Goal: Find contact information: Find contact information

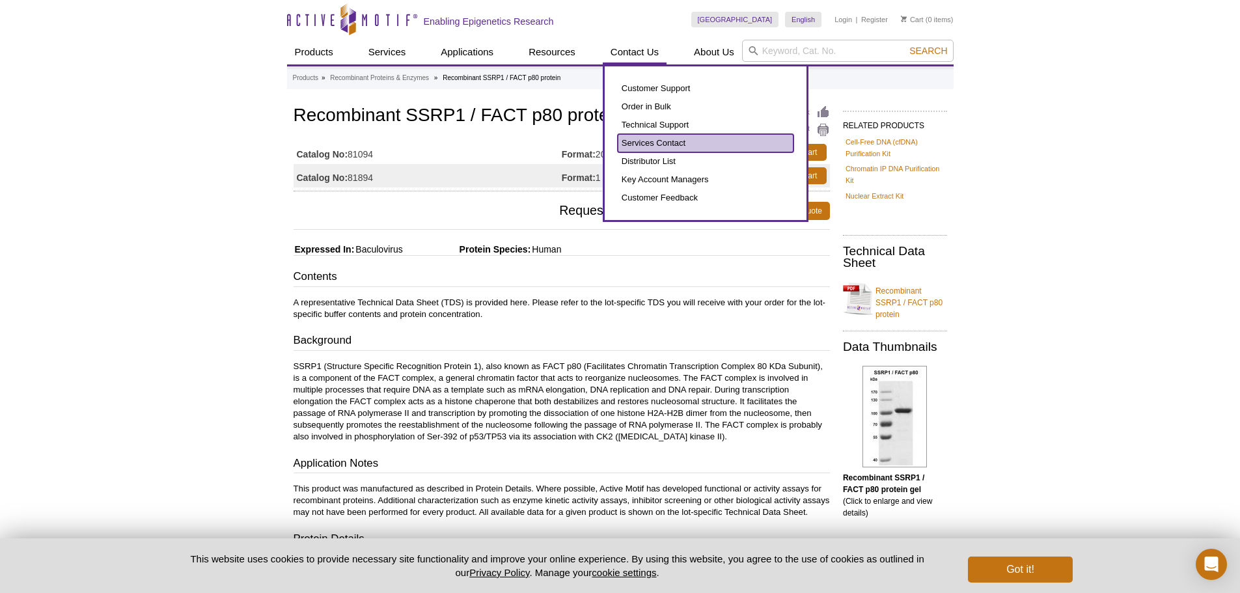
click at [647, 138] on link "Services Contact" at bounding box center [706, 143] width 176 height 18
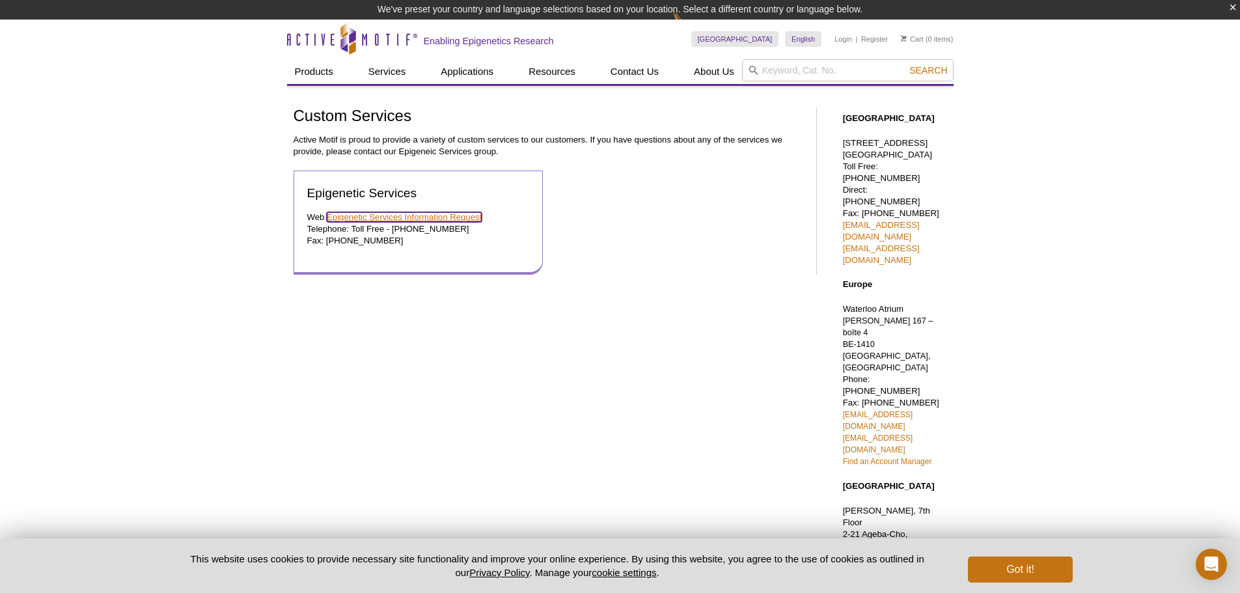
click at [422, 215] on link "Epigenetic Services Information Request" at bounding box center [404, 217] width 155 height 10
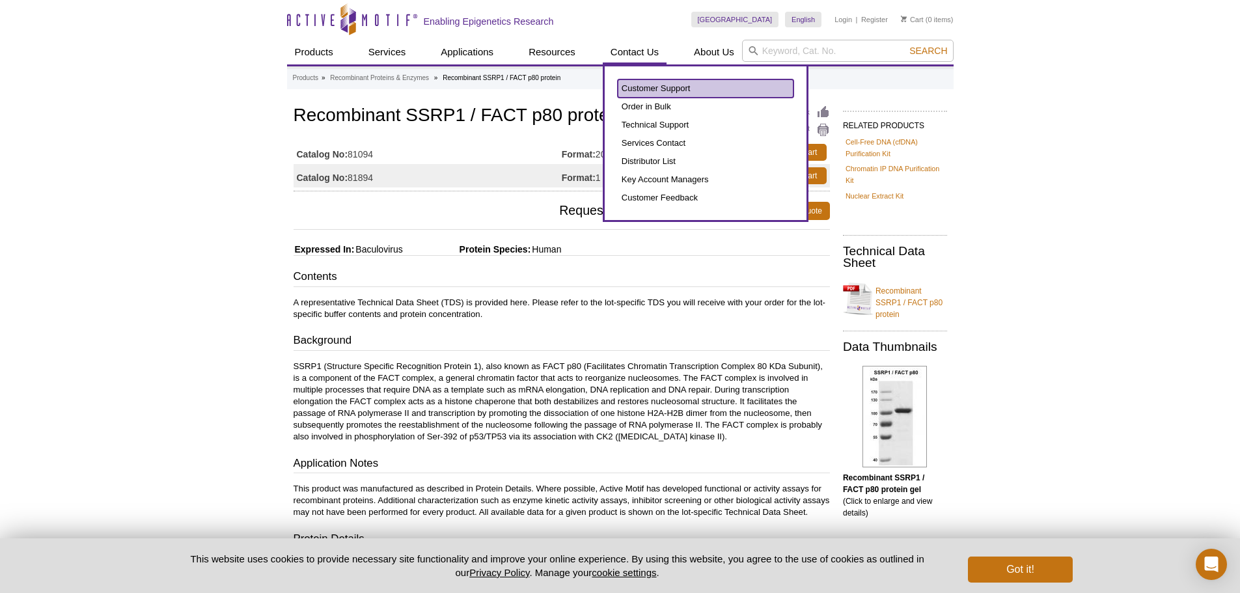
click at [655, 85] on link "Customer Support" at bounding box center [706, 88] width 176 height 18
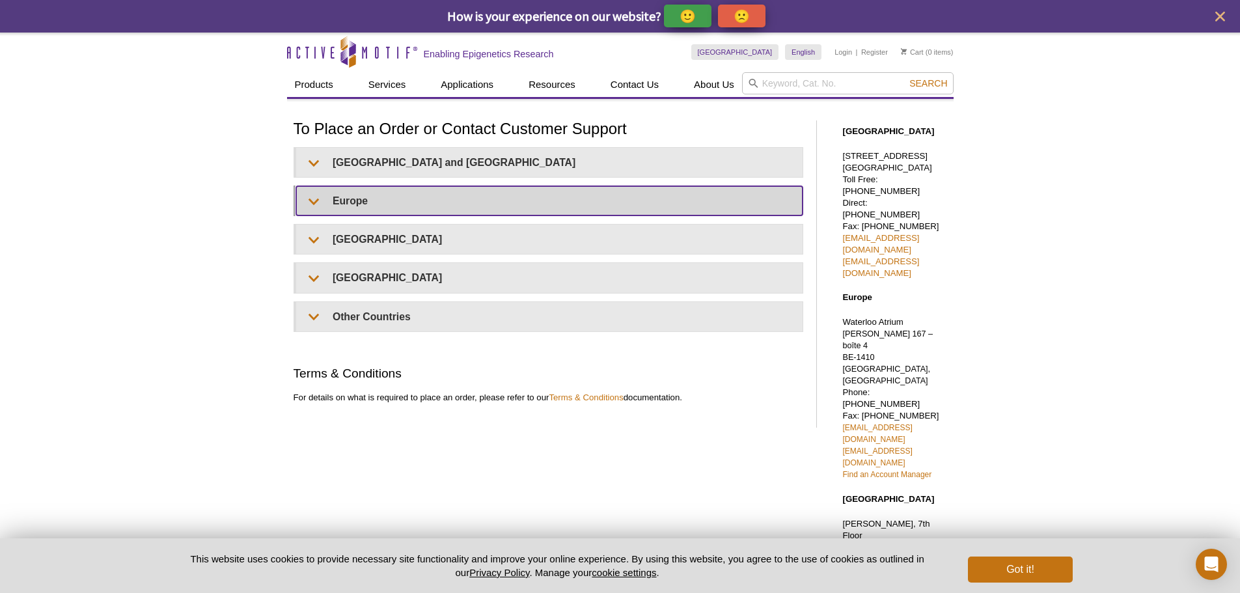
click at [345, 199] on summary "Europe" at bounding box center [549, 200] width 506 height 29
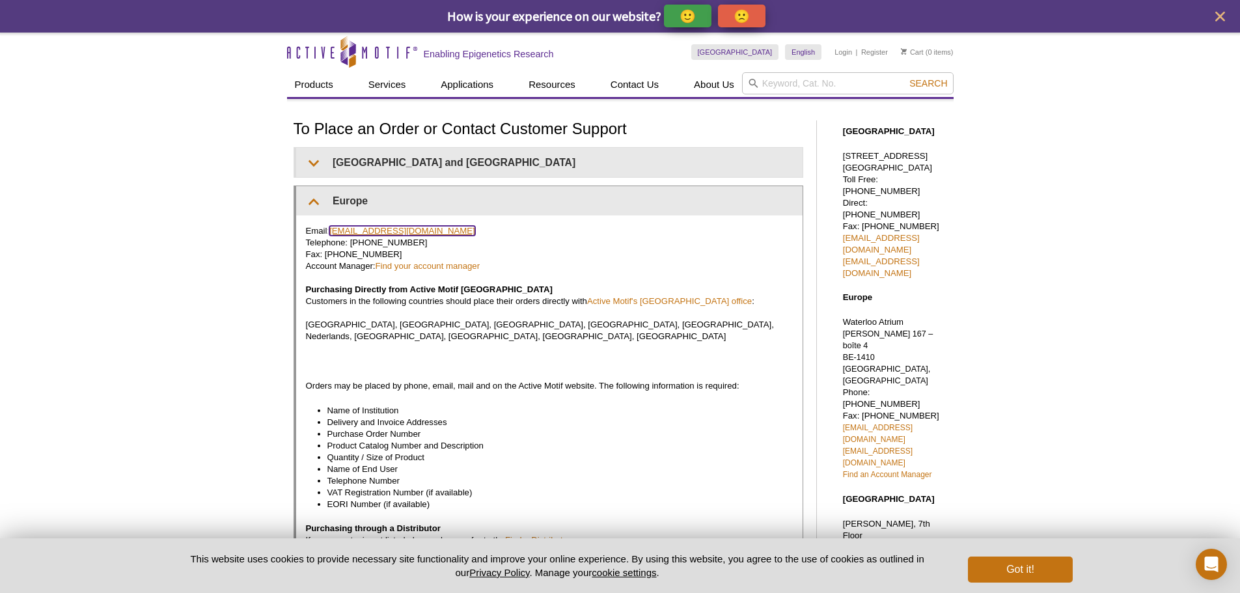
click at [374, 229] on link "[EMAIL_ADDRESS][DOMAIN_NAME]" at bounding box center [402, 231] width 146 height 10
click at [454, 252] on p "Email: [EMAIL_ADDRESS][DOMAIN_NAME] Telephone: [PHONE_NUMBER] Fax: [PHONE_NUMBE…" at bounding box center [549, 283] width 487 height 117
drag, startPoint x: 449, startPoint y: 232, endPoint x: 331, endPoint y: 233, distance: 118.5
click at [331, 233] on p "Email: [EMAIL_ADDRESS][DOMAIN_NAME] Telephone: [PHONE_NUMBER] Fax: [PHONE_NUMBE…" at bounding box center [549, 283] width 487 height 117
copy p "[EMAIL_ADDRESS][DOMAIN_NAME]"
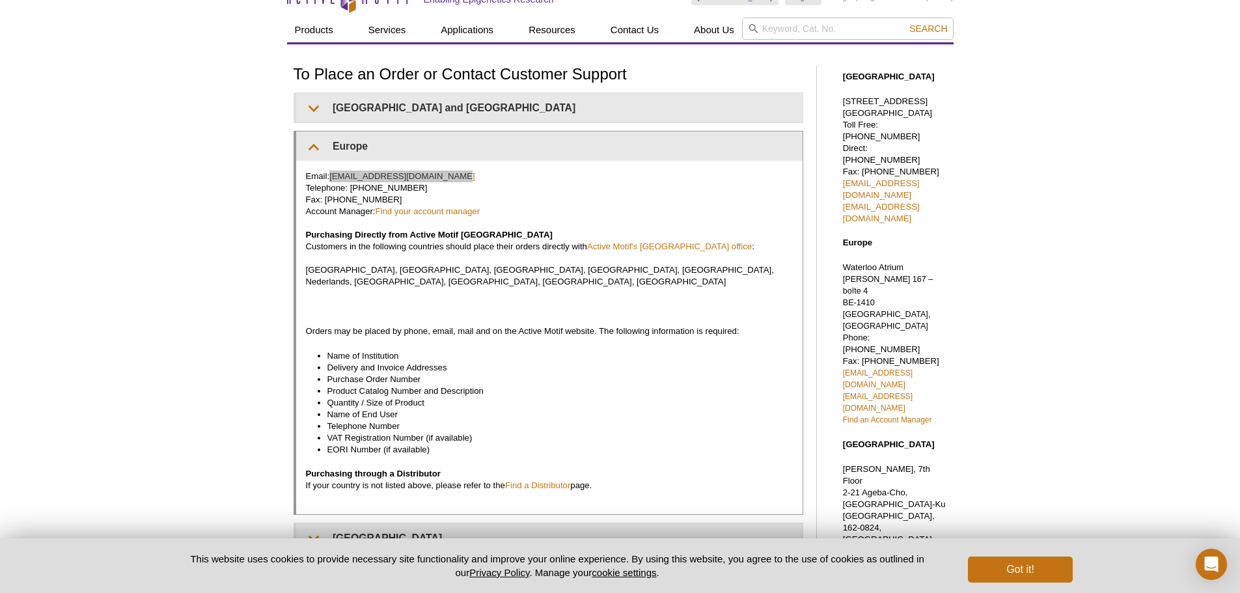
scroll to position [130, 0]
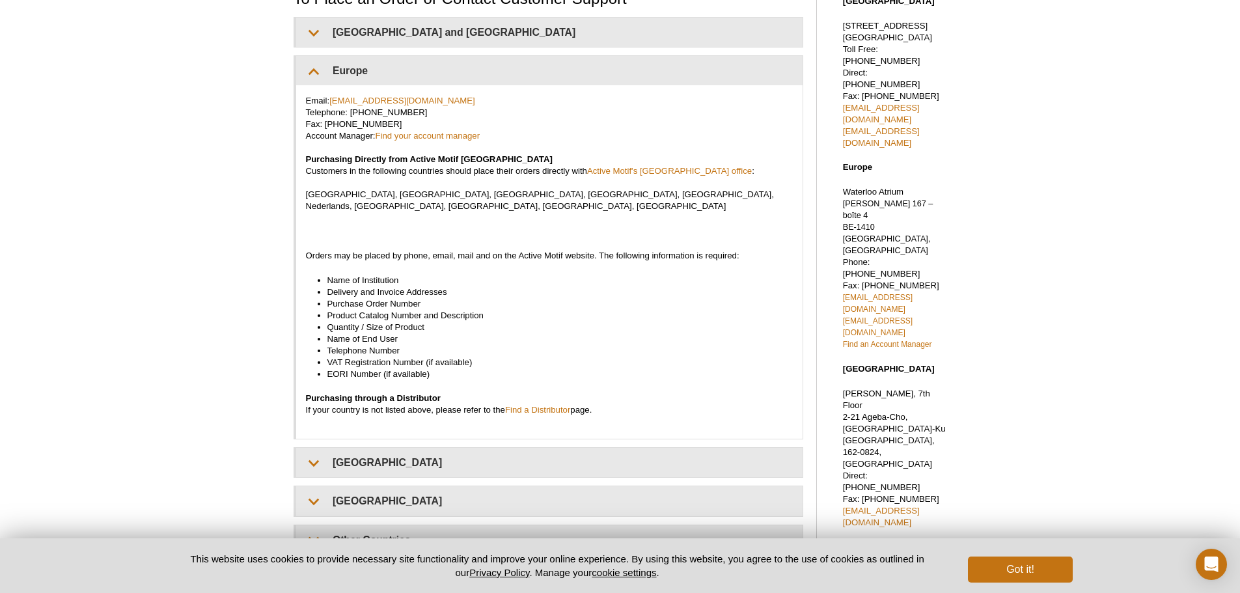
drag, startPoint x: 399, startPoint y: 256, endPoint x: 216, endPoint y: 364, distance: 212.7
click at [216, 364] on div "Active Motif Logo Enabling Epigenetics Research 0 Search Skip to content Active…" at bounding box center [620, 376] width 1240 height 948
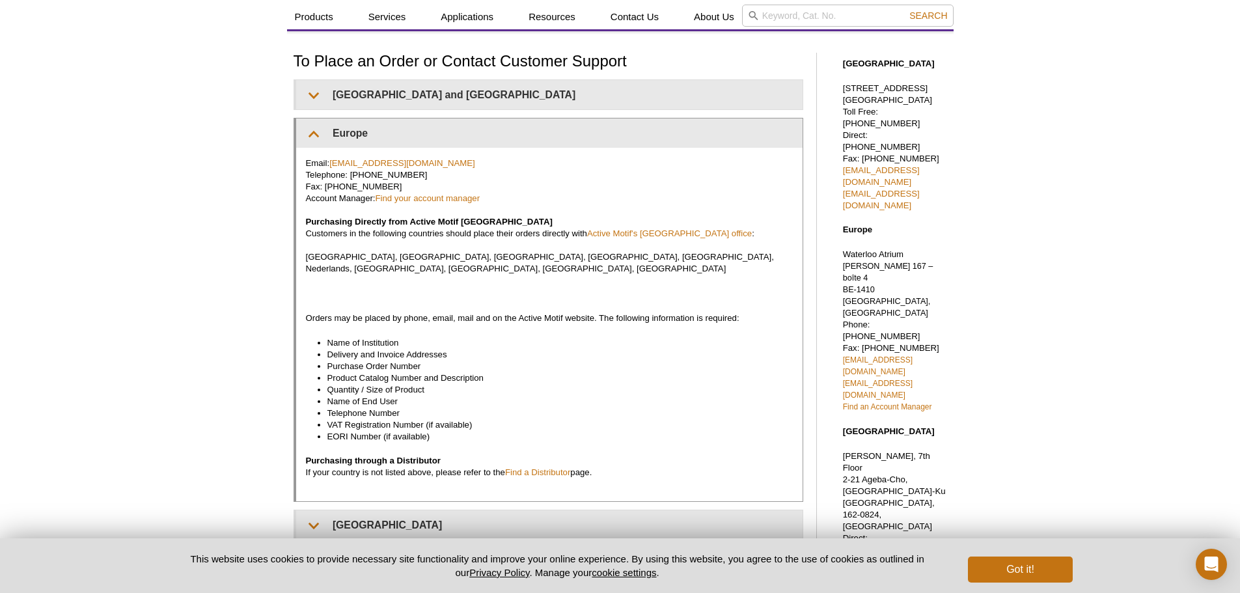
scroll to position [195, 0]
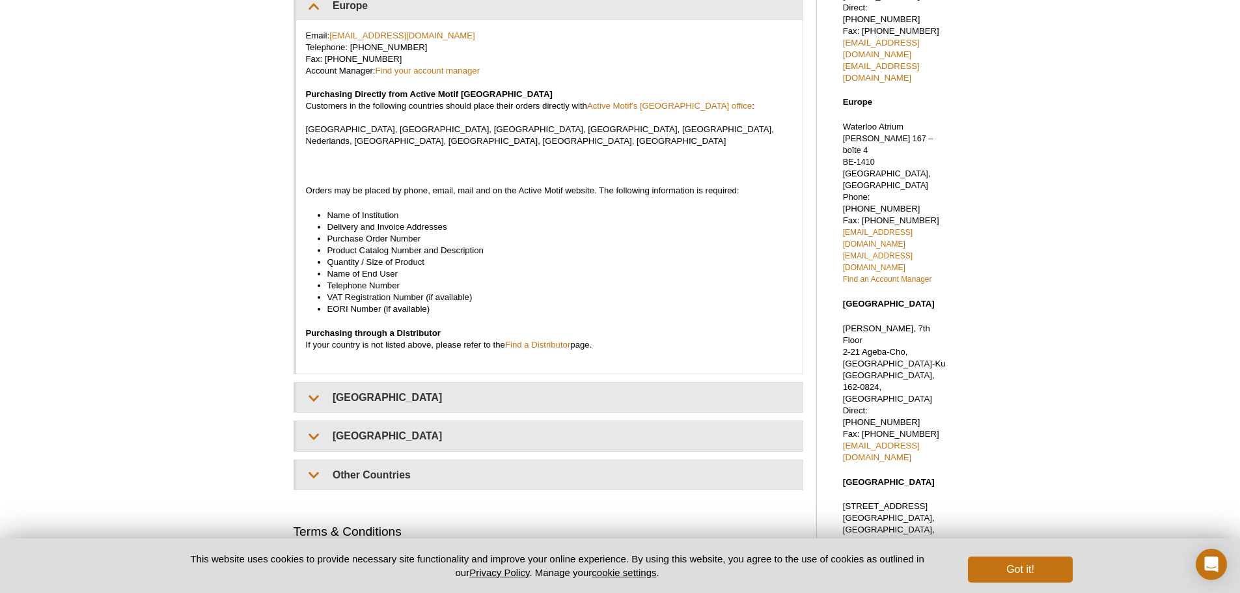
drag, startPoint x: 350, startPoint y: 226, endPoint x: 1065, endPoint y: 293, distance: 718.4
click at [1065, 293] on div "Active Motif Logo Enabling Epigenetics Research 0 Search Skip to content Active…" at bounding box center [620, 311] width 1240 height 948
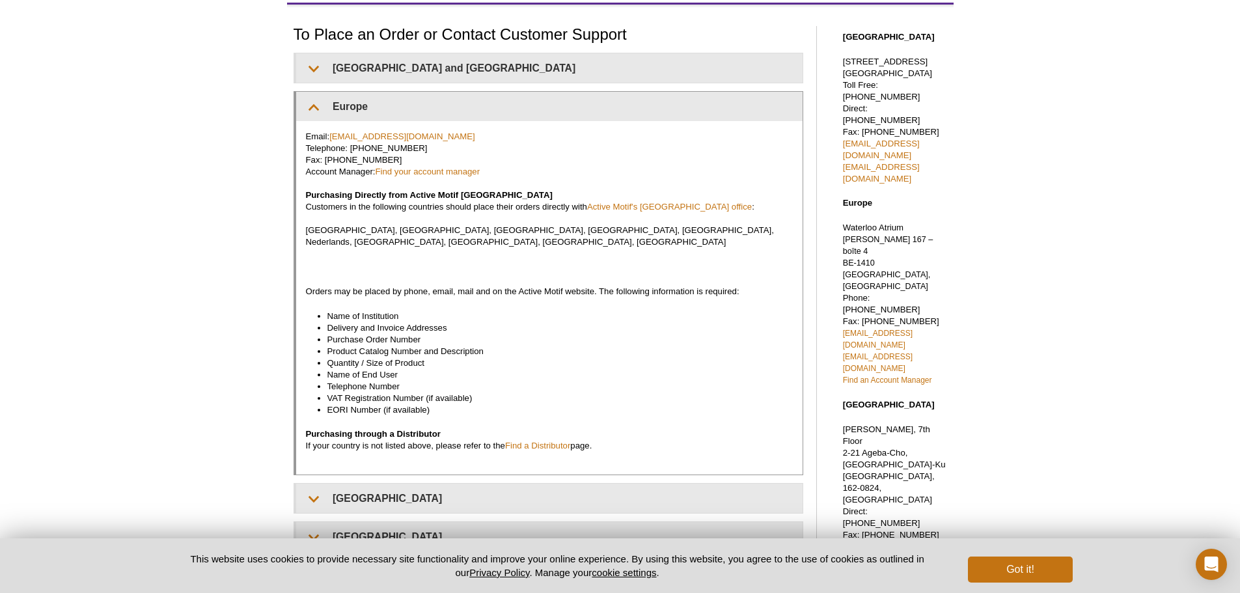
scroll to position [0, 0]
